Goal: Task Accomplishment & Management: Use online tool/utility

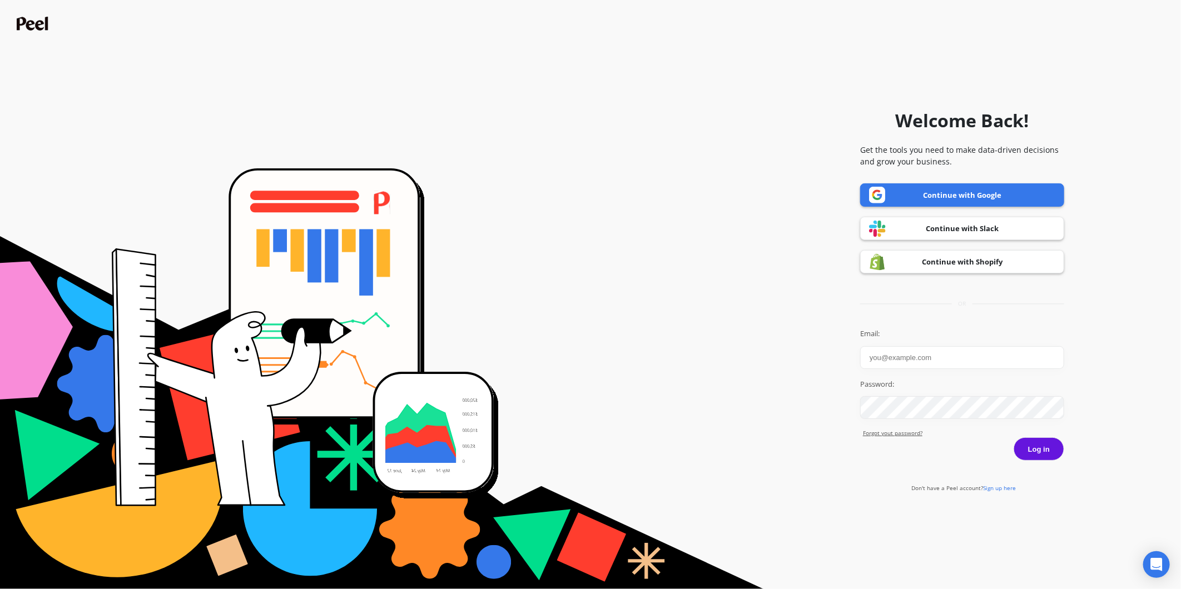
type input "[PERSON_NAME][EMAIL_ADDRESS][DOMAIN_NAME]"
click at [1040, 451] on button "Log in" at bounding box center [1039, 449] width 51 height 23
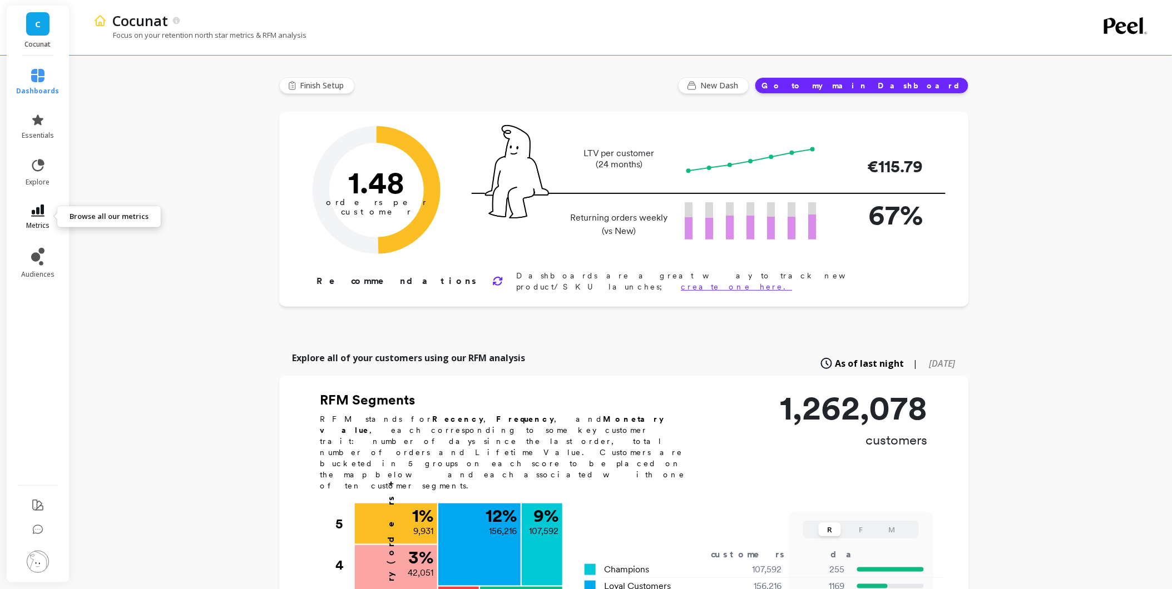
click at [32, 218] on link "metrics" at bounding box center [38, 218] width 43 height 26
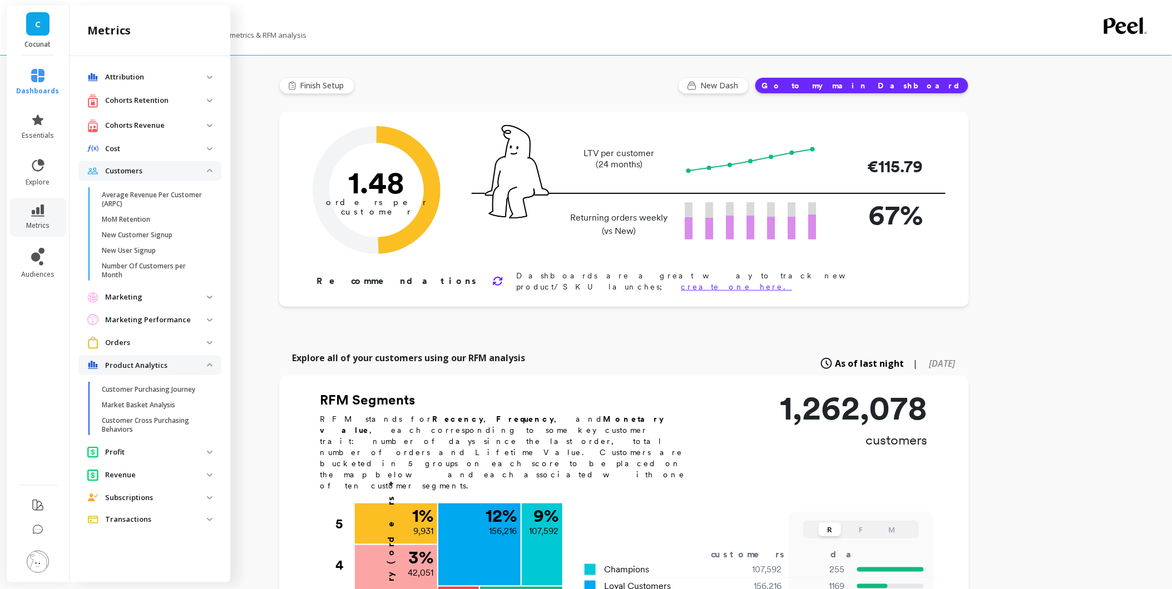
click at [204, 98] on p "Cohorts Retention" at bounding box center [156, 100] width 102 height 11
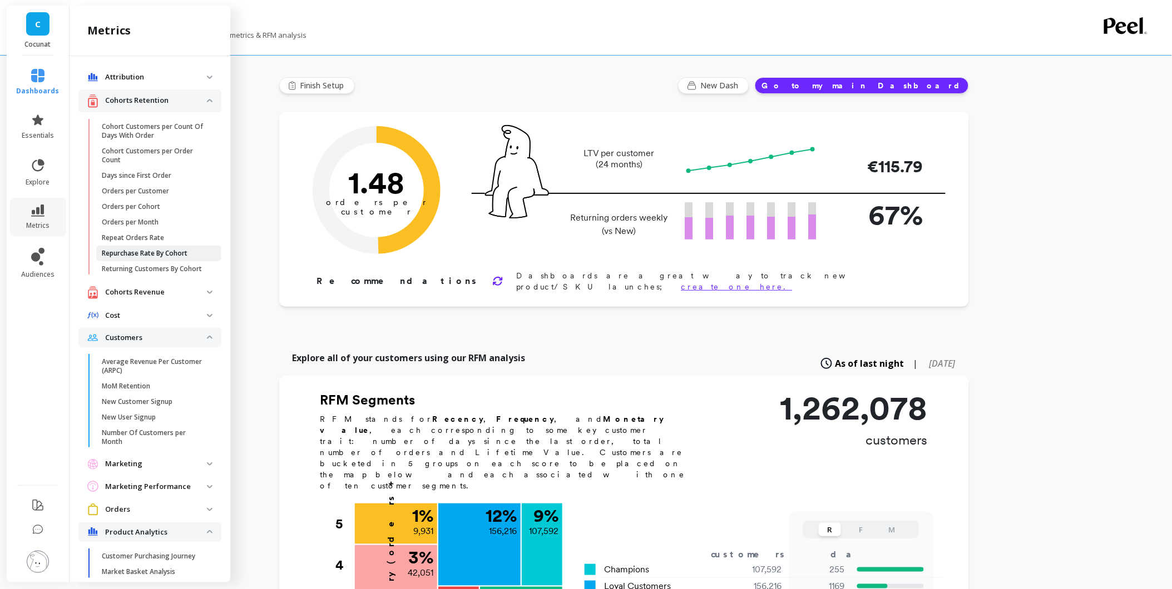
click at [159, 256] on p "Repurchase Rate By Cohort" at bounding box center [145, 253] width 86 height 9
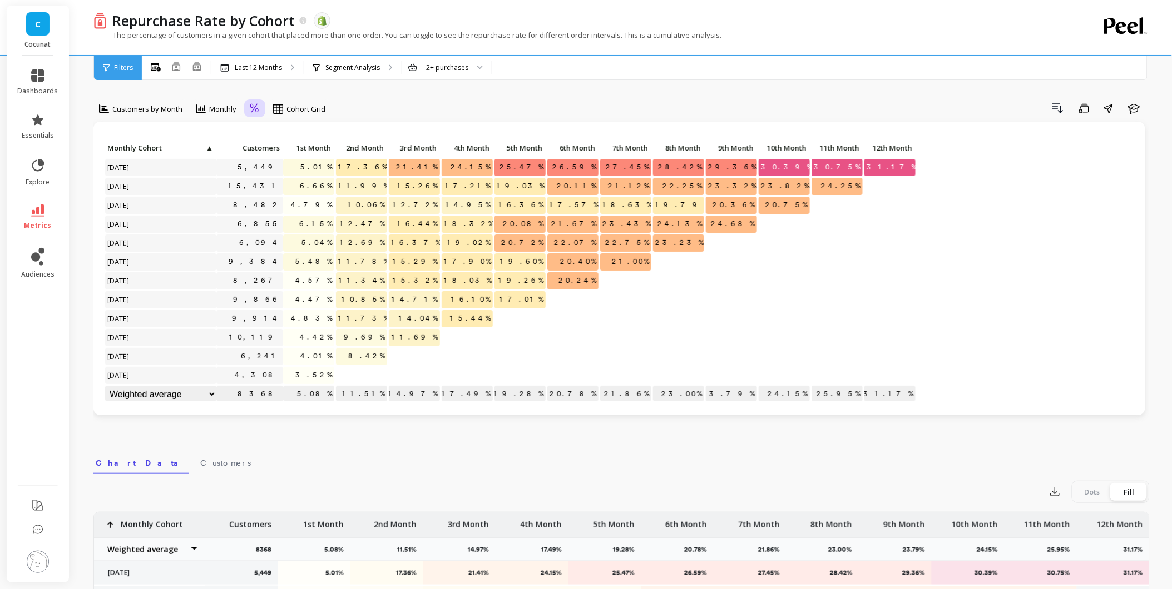
click at [252, 111] on icon at bounding box center [255, 108] width 10 height 11
drag, startPoint x: 267, startPoint y: 133, endPoint x: 273, endPoint y: 133, distance: 6.1
click at [267, 133] on div "Relative" at bounding box center [285, 134] width 63 height 11
click at [360, 71] on p "Segment Analysis" at bounding box center [352, 67] width 54 height 9
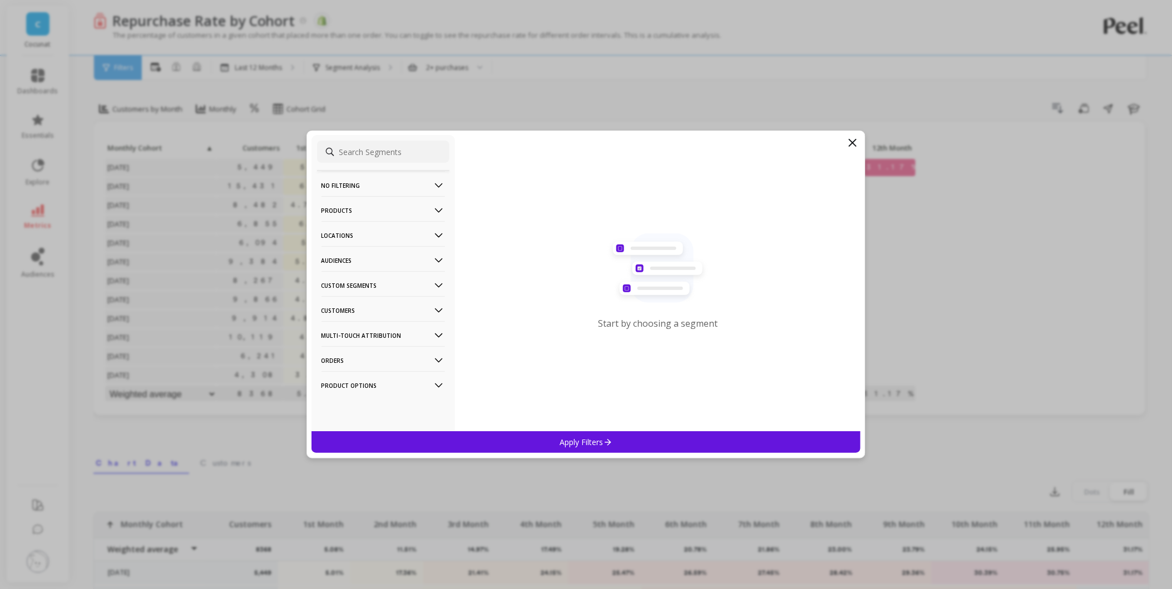
click at [433, 208] on icon at bounding box center [439, 211] width 12 height 12
click at [346, 290] on p "Products" at bounding box center [338, 290] width 30 height 10
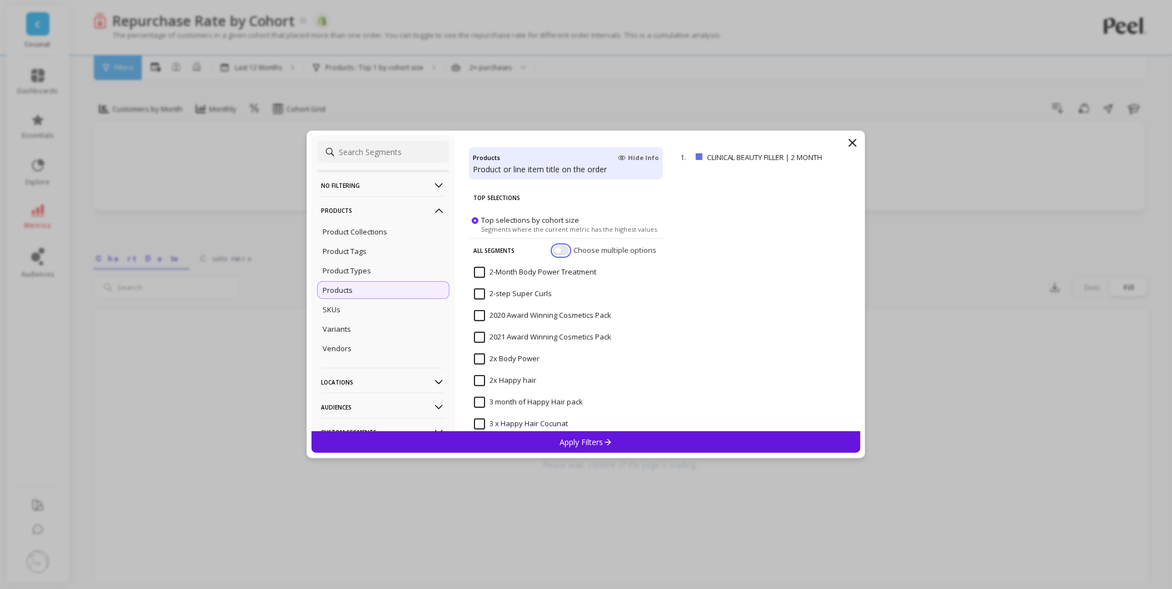
click at [557, 251] on button "button" at bounding box center [561, 251] width 16 height 10
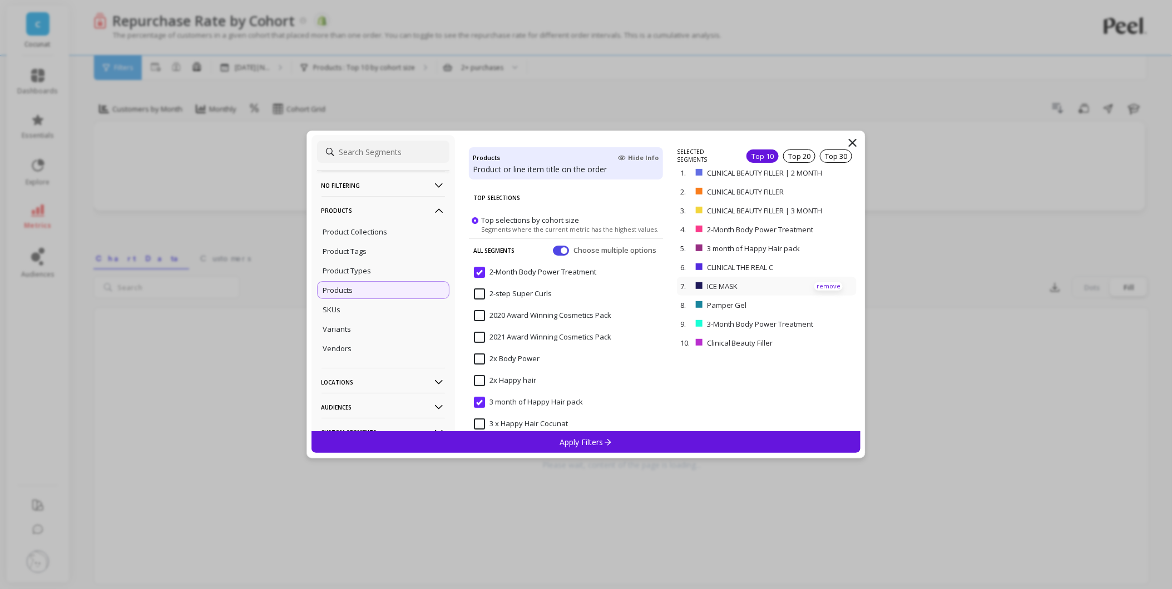
click at [820, 284] on p "remove" at bounding box center [828, 286] width 28 height 8
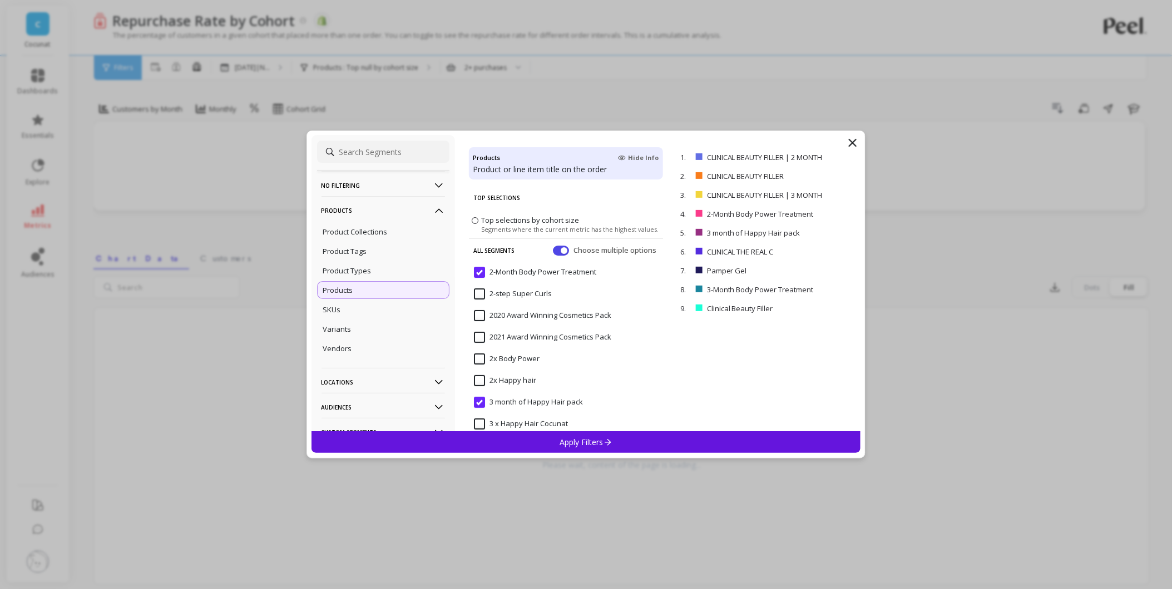
click at [631, 438] on div "Apply Filters" at bounding box center [585, 442] width 549 height 22
